Goal: Information Seeking & Learning: Learn about a topic

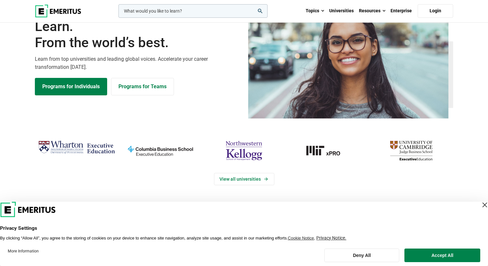
scroll to position [41, 0]
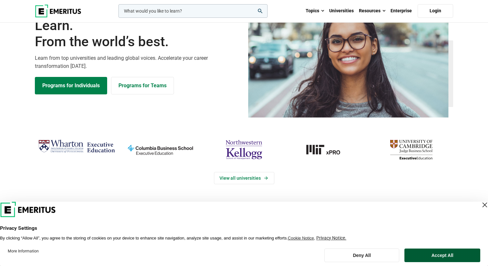
click at [450, 252] on button "Accept All" at bounding box center [442, 255] width 76 height 14
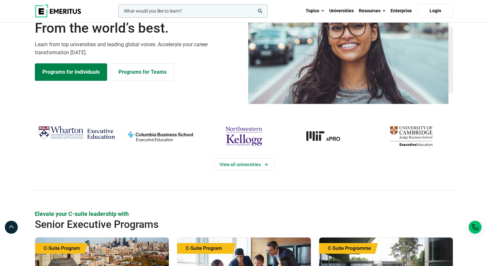
scroll to position [0, 0]
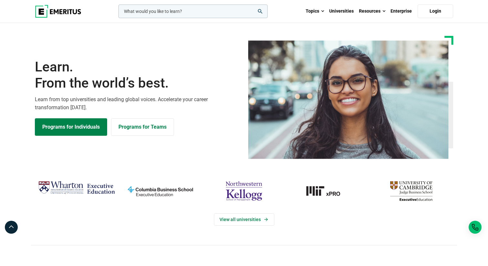
click at [174, 12] on input "woocommerce-product-search-field-0" at bounding box center [192, 12] width 149 height 14
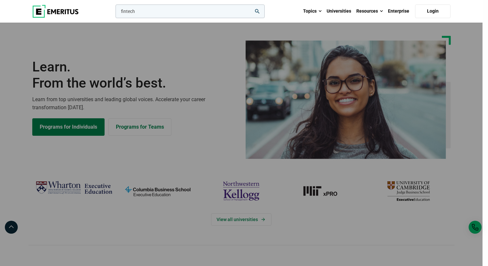
type input "fintech"
click at [114, 13] on button "search" at bounding box center [114, 13] width 0 height 0
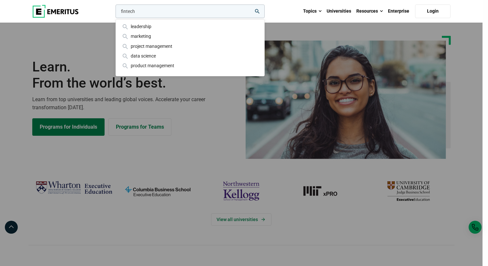
click at [168, 12] on input "fintech" at bounding box center [190, 12] width 149 height 14
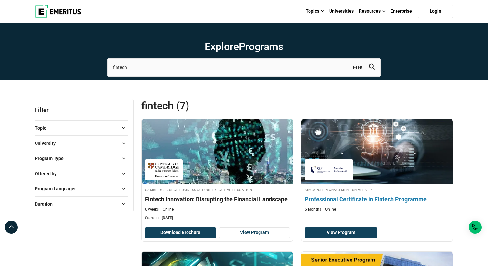
click at [380, 198] on h4 "Professional Certificate in Fintech Programme" at bounding box center [377, 199] width 145 height 8
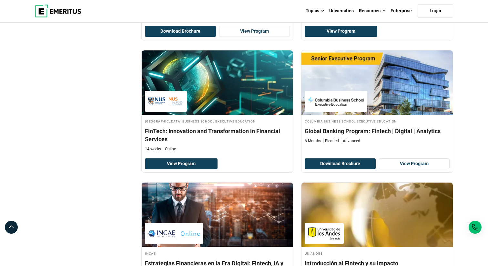
scroll to position [200, 0]
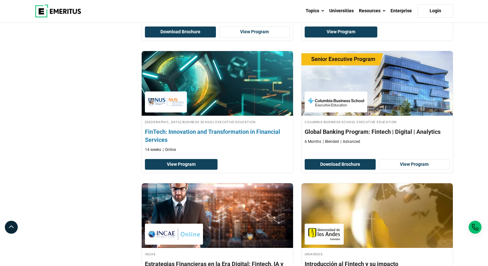
click at [230, 131] on h4 "FinTech: Innovation and Transformation in Financial Services" at bounding box center [217, 135] width 145 height 16
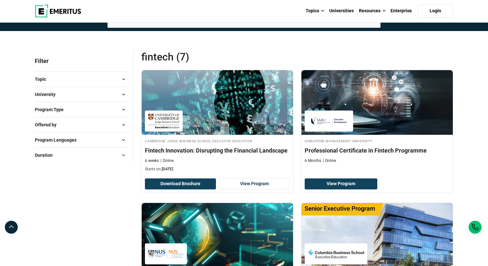
scroll to position [41, 0]
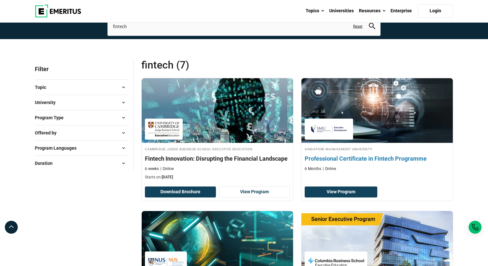
click at [349, 158] on h4 "Professional Certificate in Fintech Programme" at bounding box center [377, 158] width 145 height 8
